Goal: Task Accomplishment & Management: Manage account settings

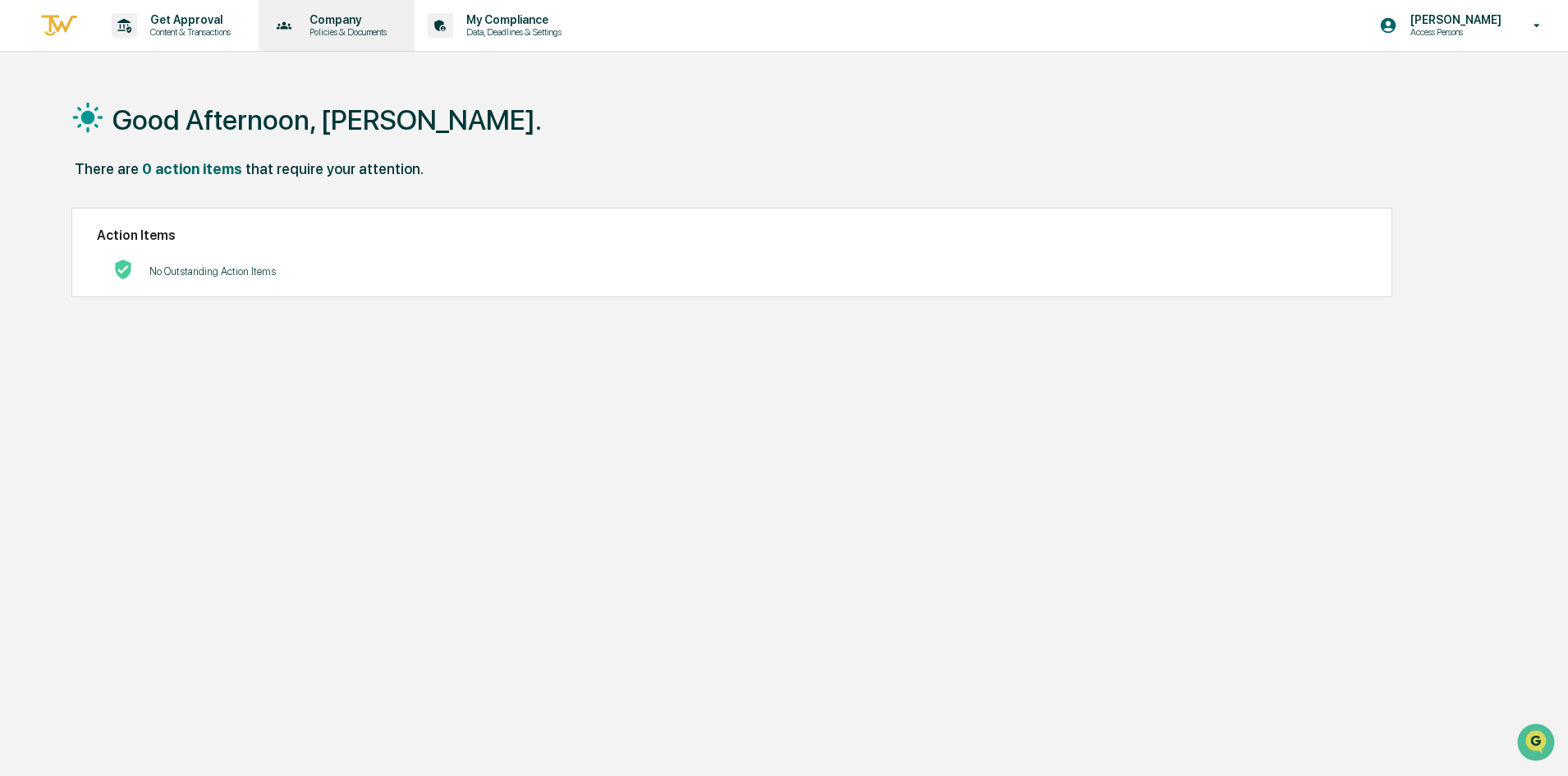
click at [370, 45] on div "Company Policies & Documents" at bounding box center [335, 25] width 141 height 51
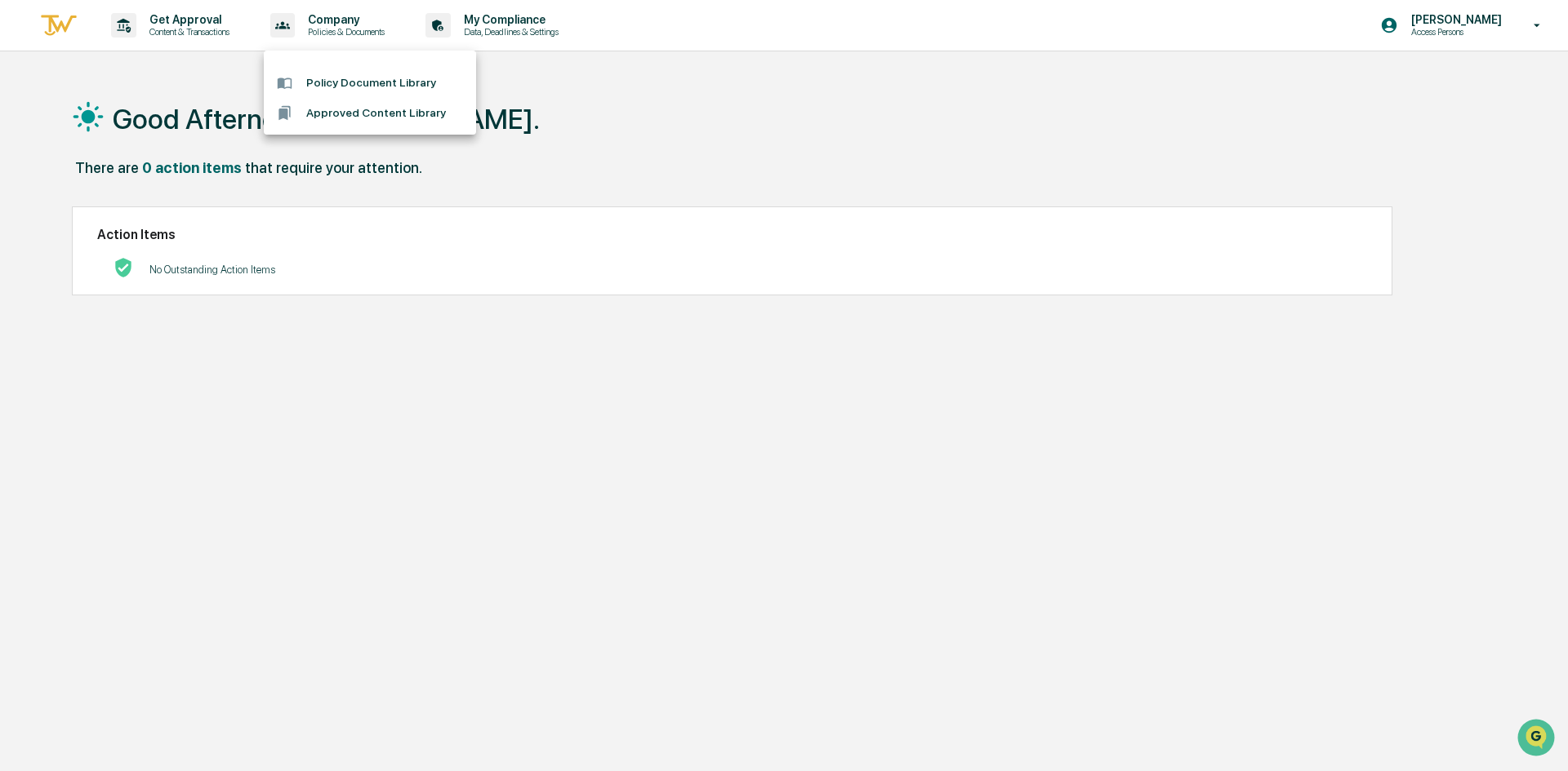
click at [338, 361] on div at bounding box center [784, 386] width 1568 height 771
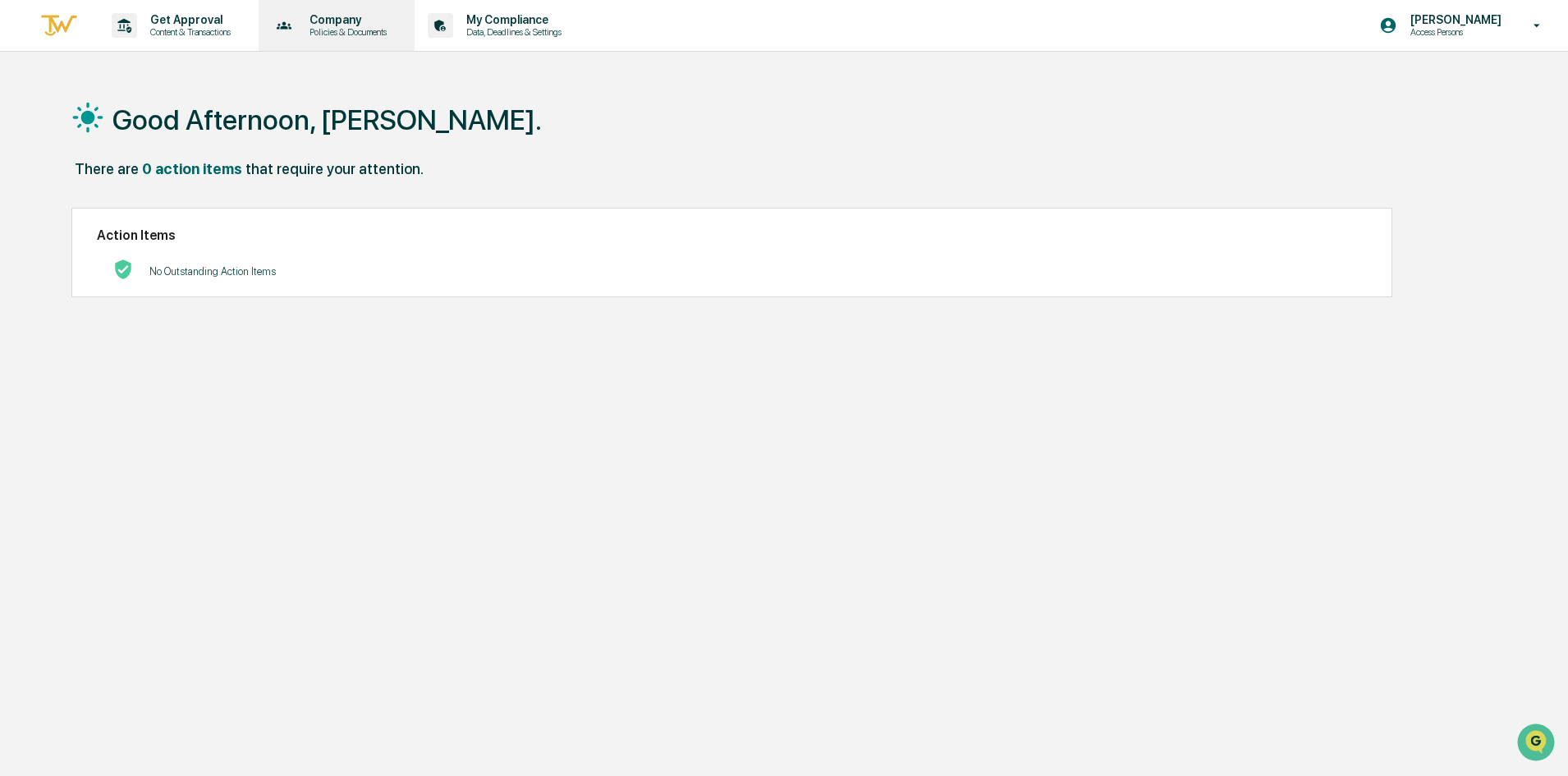
click at [326, 28] on p "Policies & Documents" at bounding box center [346, 32] width 99 height 11
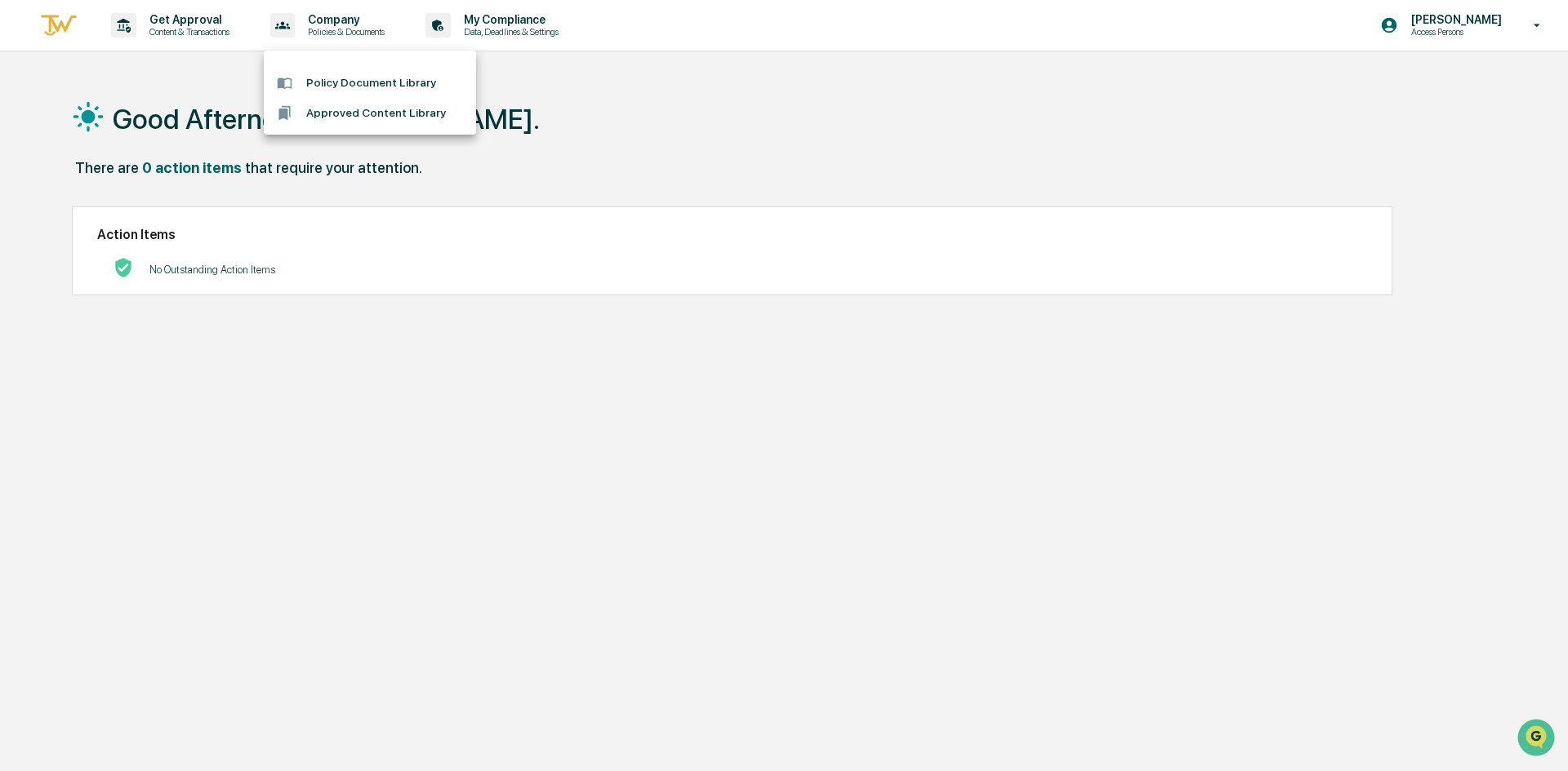
click at [66, 20] on div at bounding box center [784, 386] width 1568 height 771
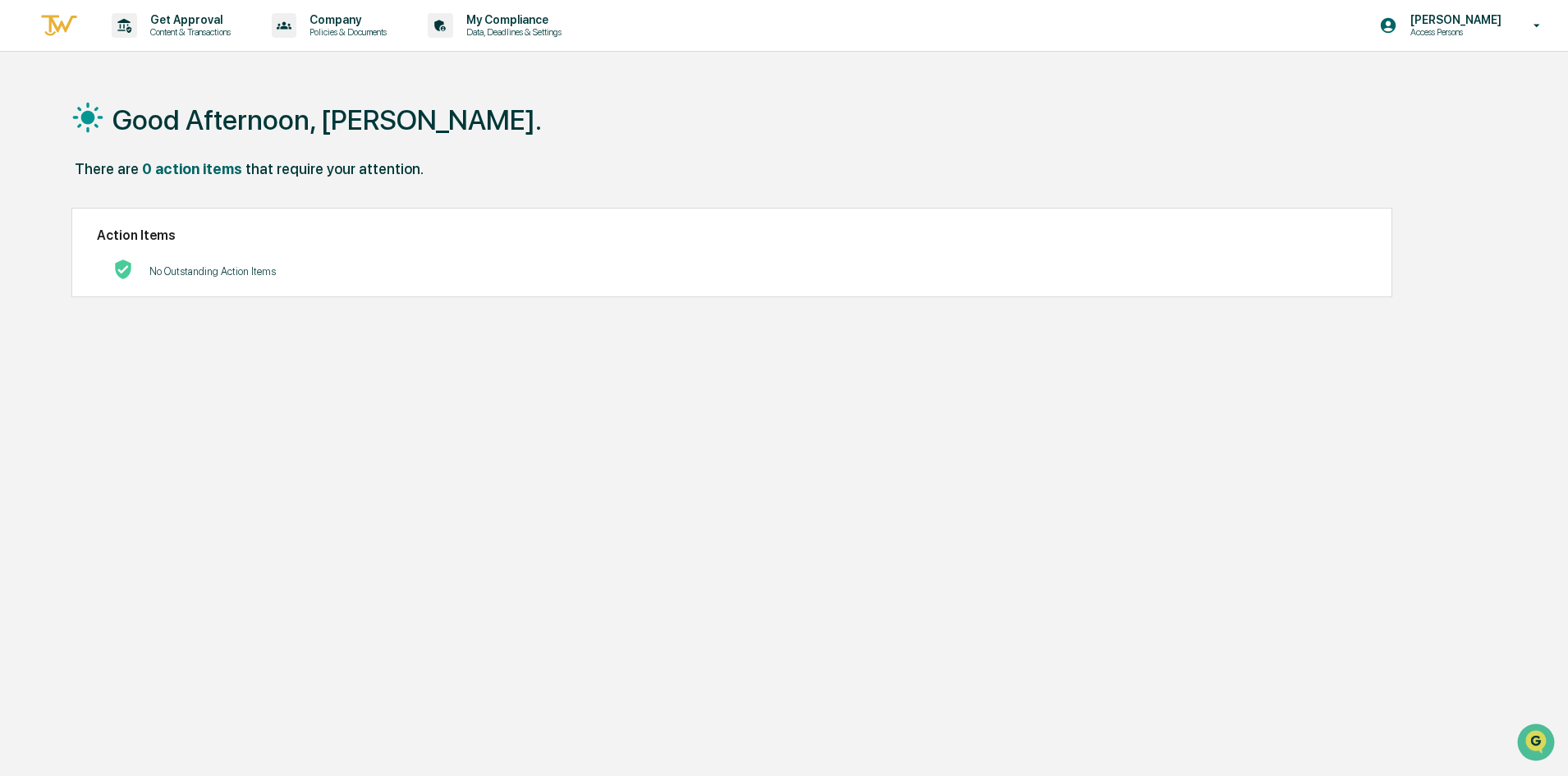
click at [66, 21] on img at bounding box center [59, 25] width 39 height 27
click at [1520, 36] on div "Tasha Strand Access Persons" at bounding box center [1465, 25] width 205 height 51
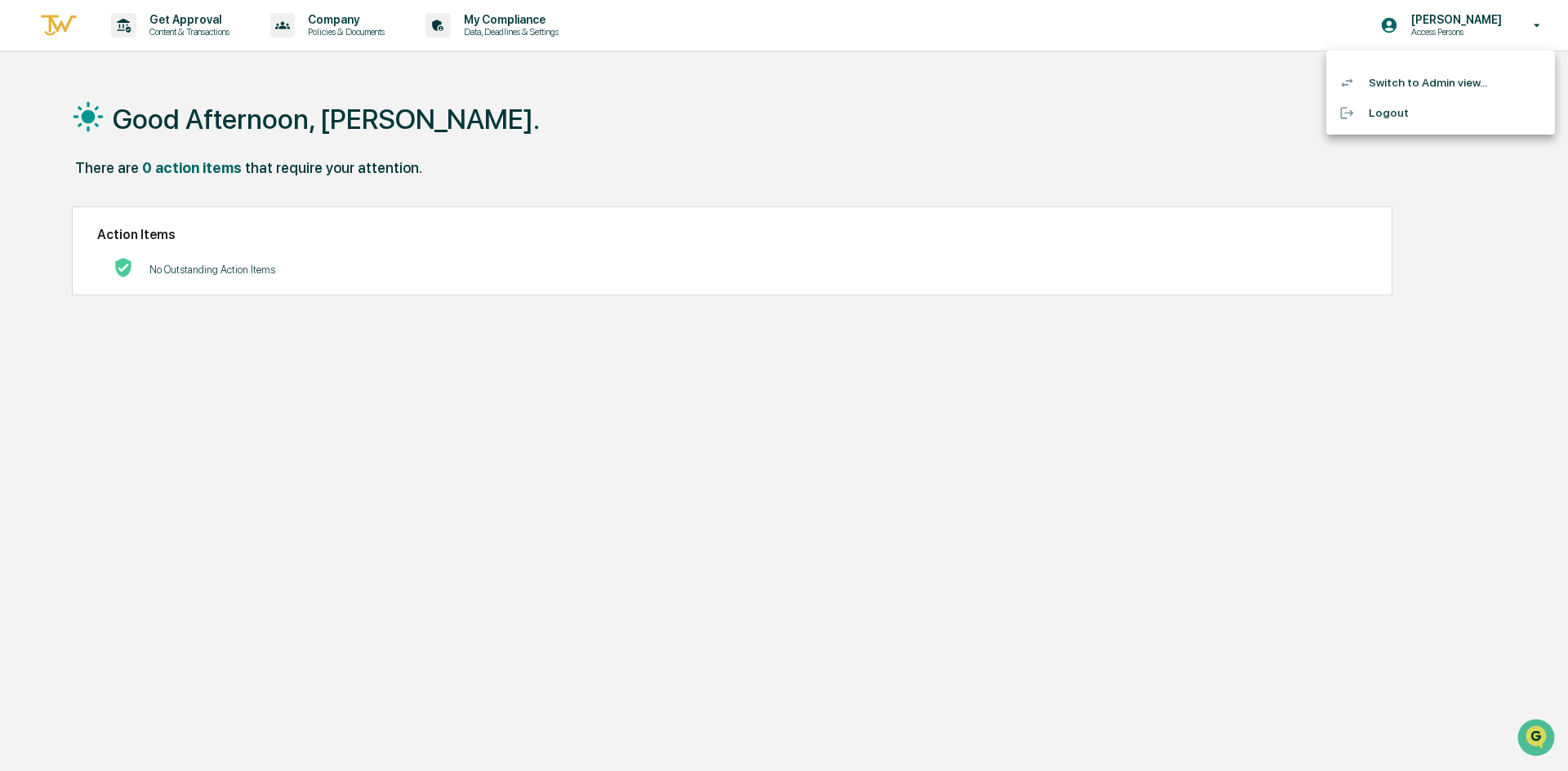
click at [1490, 80] on li "Switch to Admin view..." at bounding box center [1440, 82] width 229 height 31
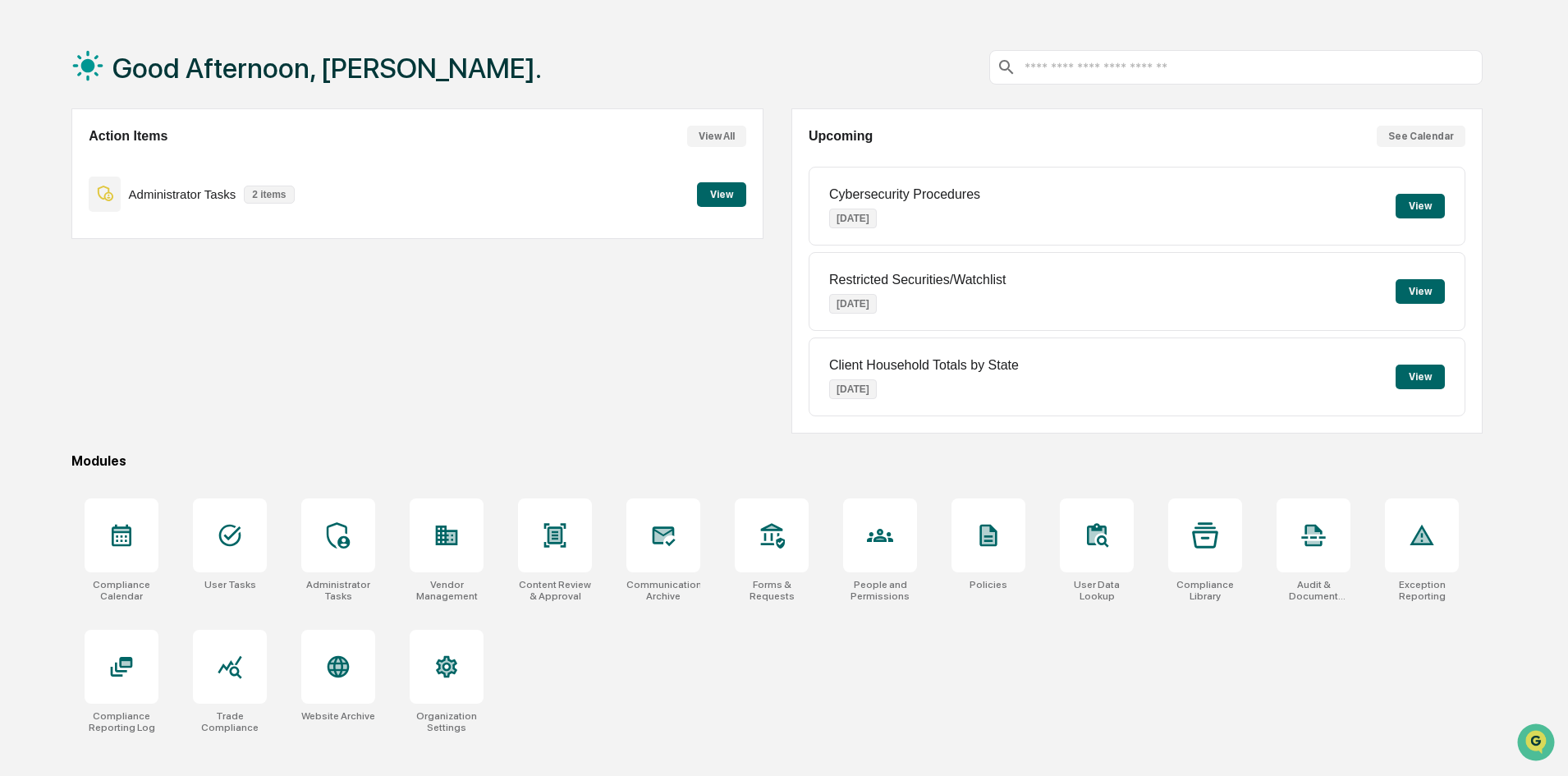
scroll to position [78, 0]
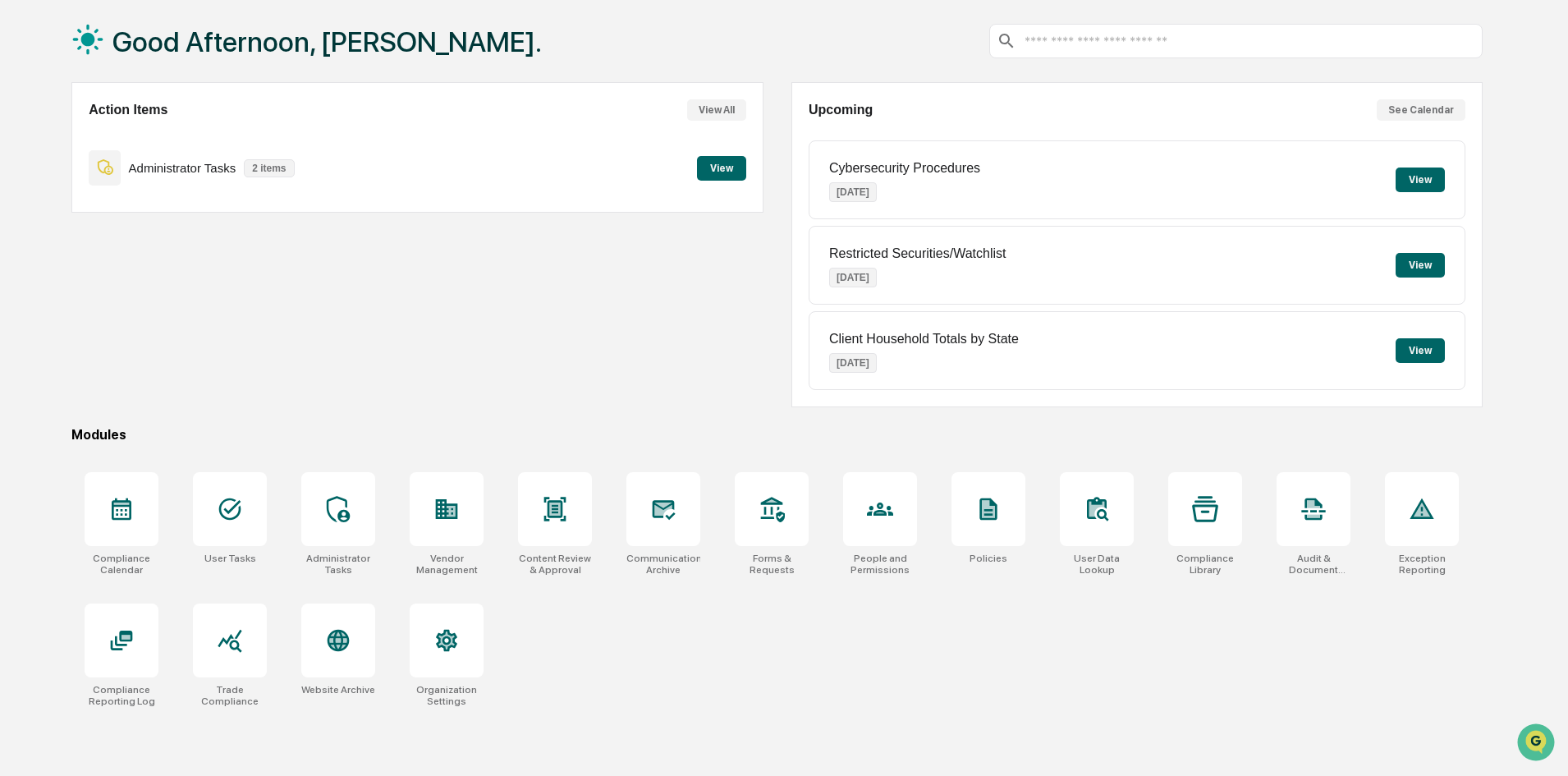
click at [707, 175] on button "View" at bounding box center [722, 168] width 49 height 24
click at [880, 526] on div at bounding box center [879, 508] width 74 height 74
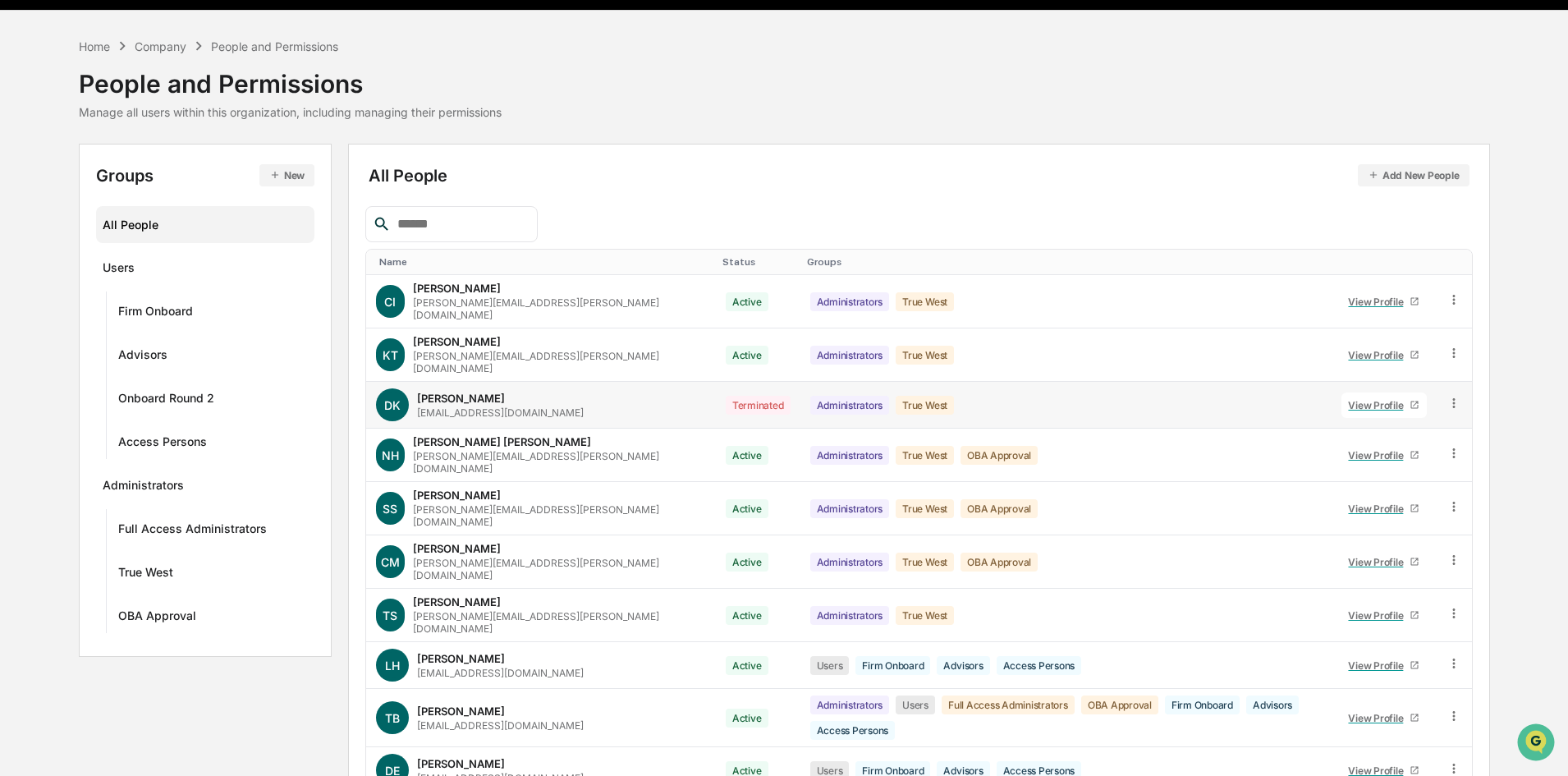
scroll to position [81, 0]
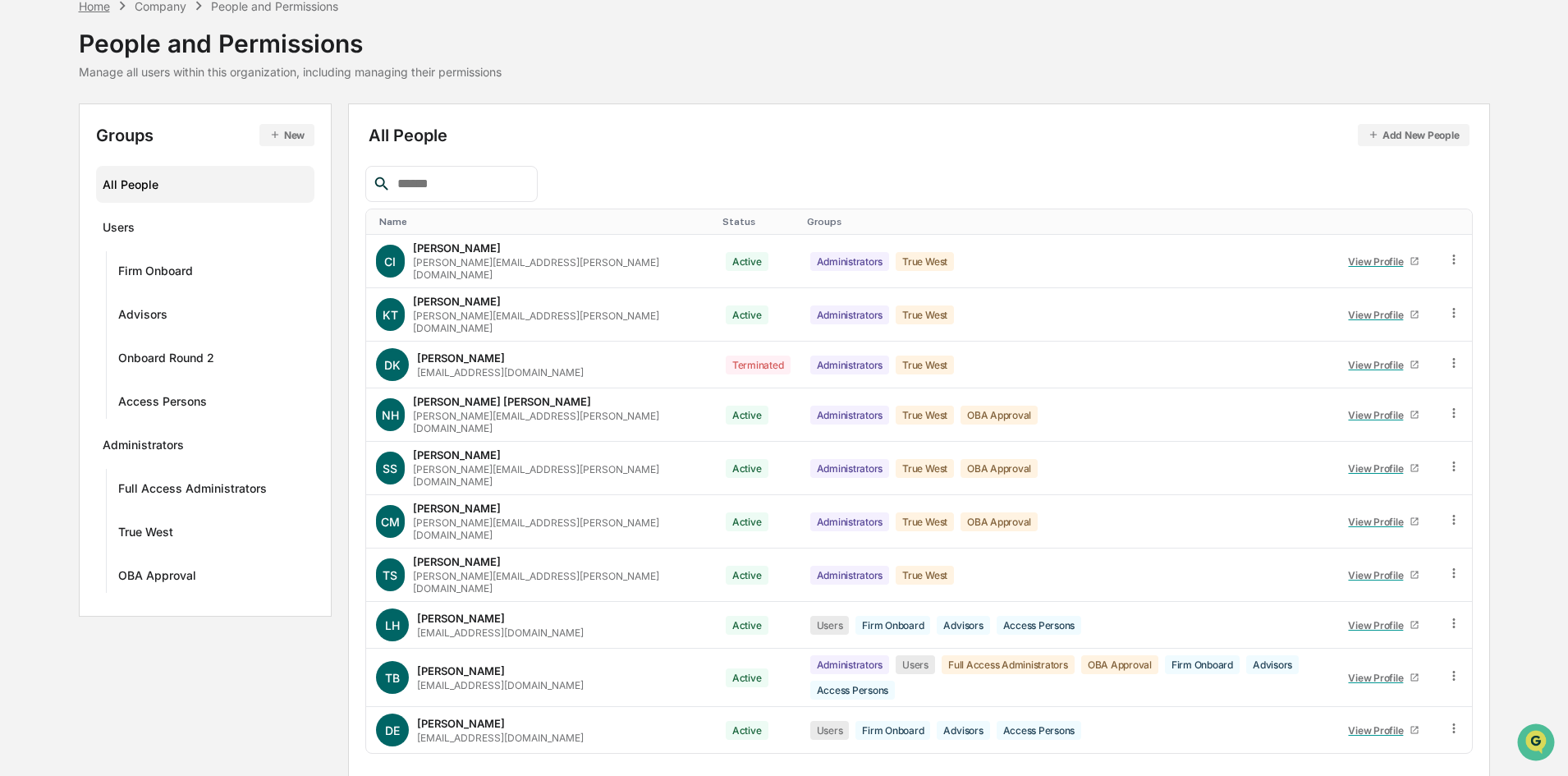
click at [105, 5] on div "Home" at bounding box center [94, 6] width 31 height 14
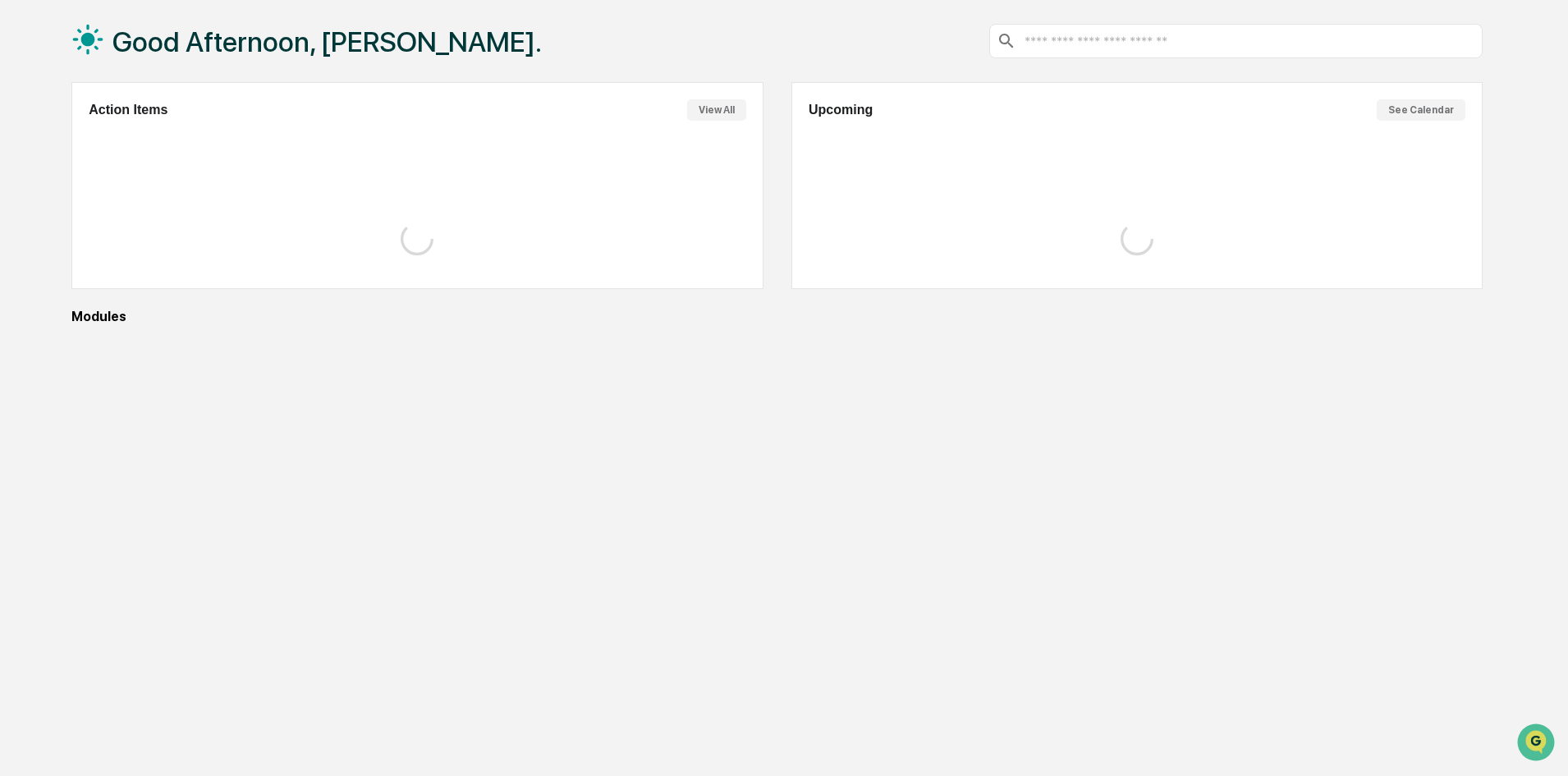
scroll to position [78, 0]
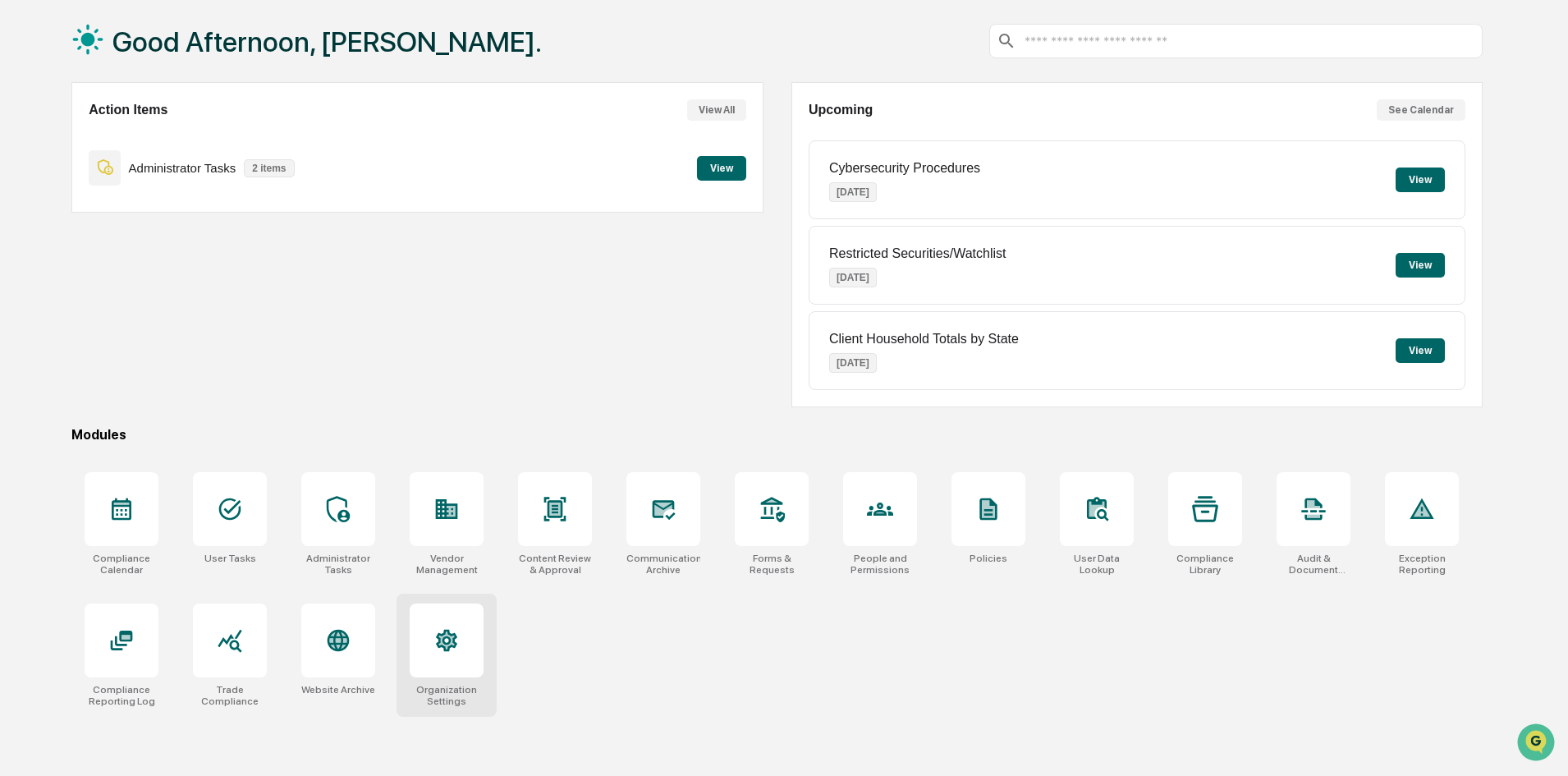
click at [473, 665] on div at bounding box center [446, 640] width 74 height 74
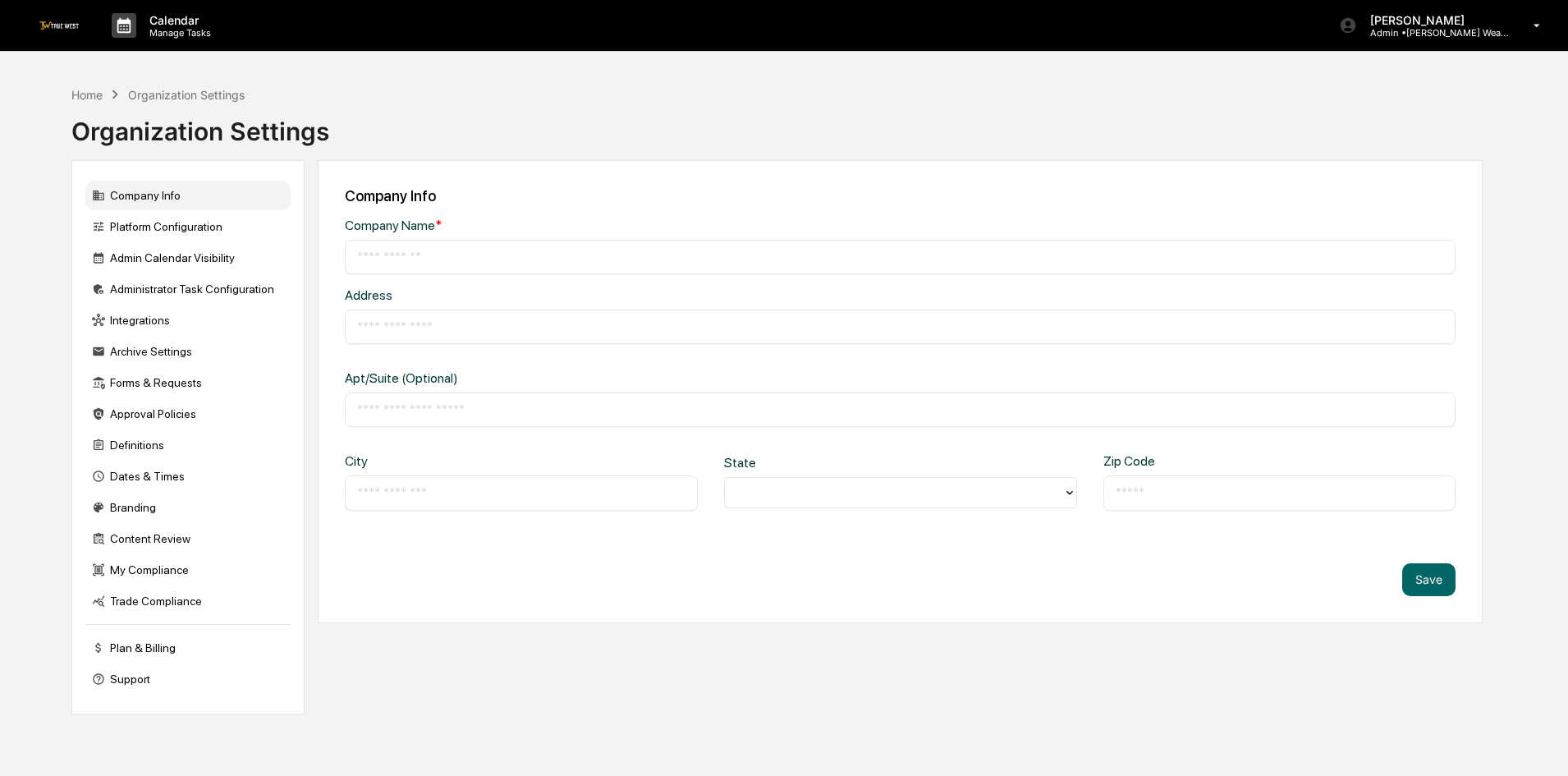
type input "**********"
type input "*******"
type input "*****"
